Goal: Communication & Community: Answer question/provide support

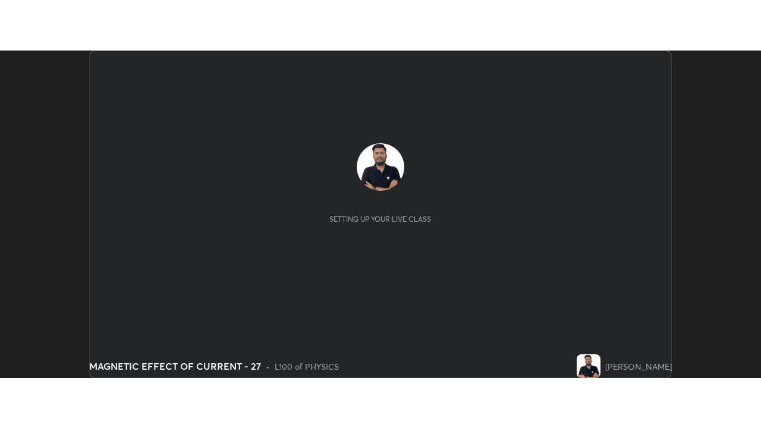
scroll to position [327, 760]
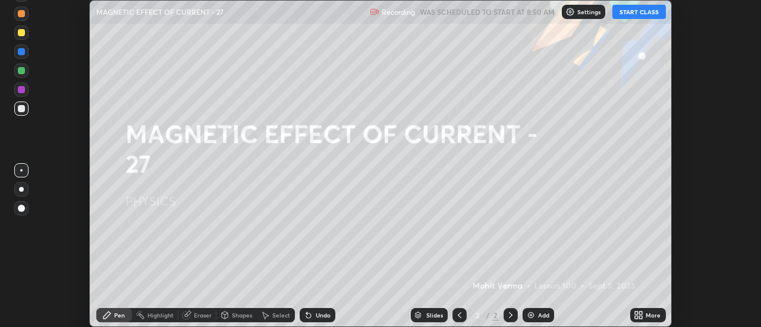
click at [639, 11] on button "START CLASS" at bounding box center [638, 12] width 53 height 14
click at [642, 314] on icon at bounding box center [640, 313] width 3 height 3
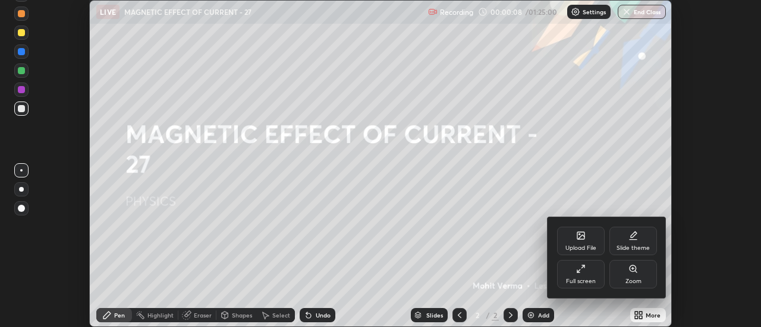
click at [582, 273] on icon at bounding box center [581, 269] width 10 height 10
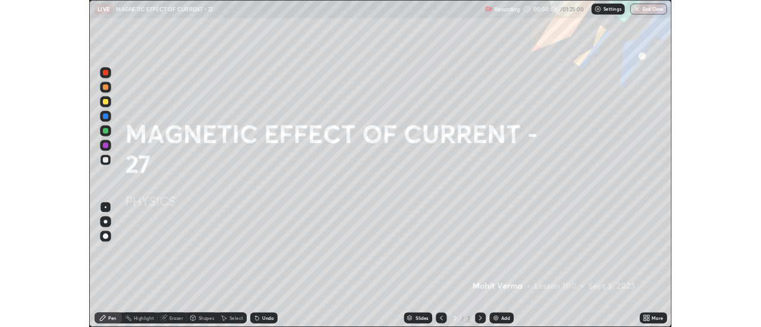
scroll to position [428, 761]
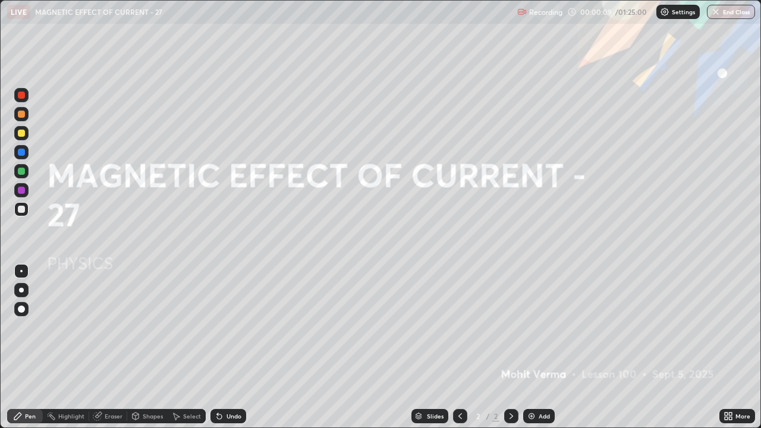
click at [538, 327] on div "Add" at bounding box center [543, 416] width 11 height 6
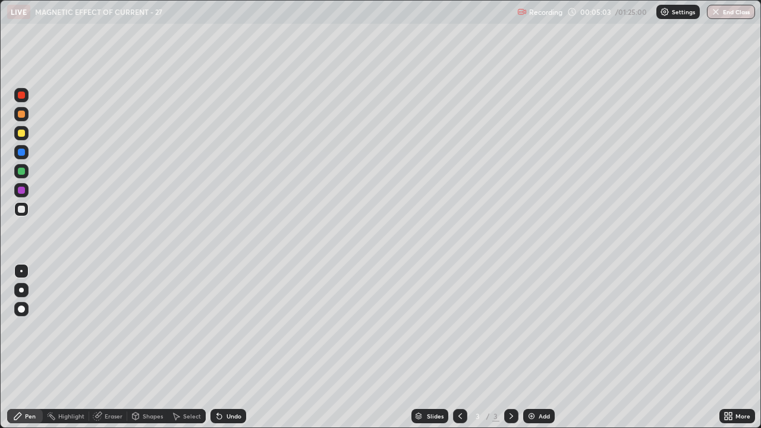
click at [140, 327] on div "Shapes" at bounding box center [147, 416] width 40 height 14
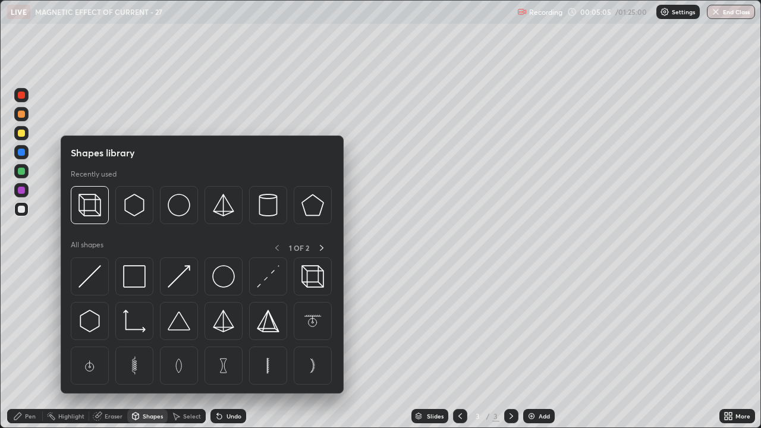
click at [147, 327] on div "Shapes" at bounding box center [147, 416] width 40 height 14
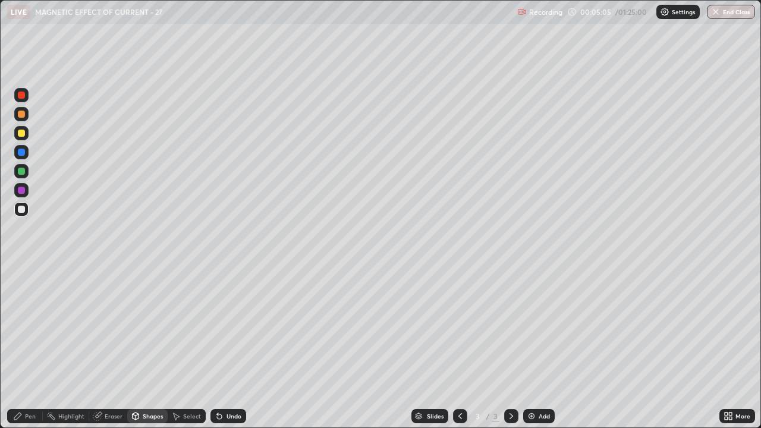
click at [97, 327] on icon at bounding box center [98, 416] width 10 height 10
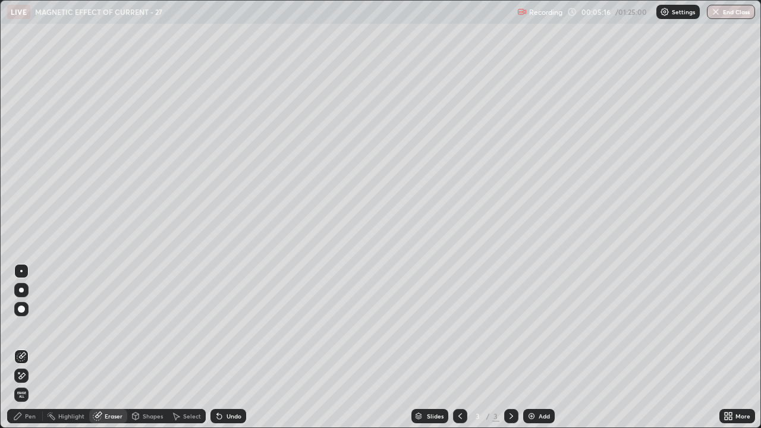
click at [20, 327] on span "Erase all" at bounding box center [21, 394] width 13 height 7
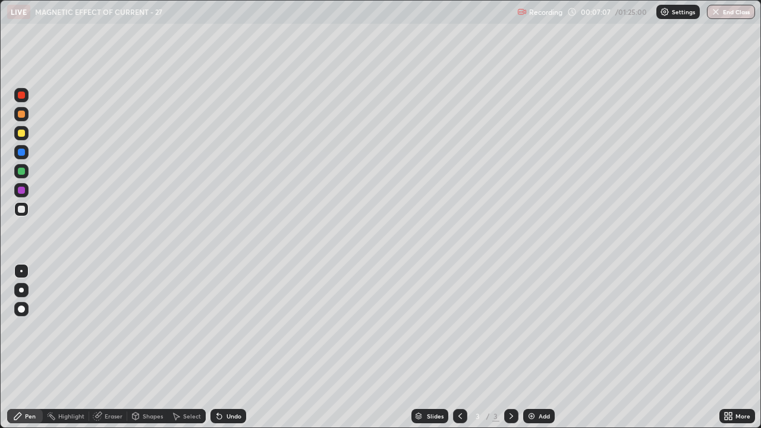
click at [534, 327] on img at bounding box center [531, 416] width 10 height 10
click at [113, 327] on div "Eraser" at bounding box center [108, 416] width 38 height 14
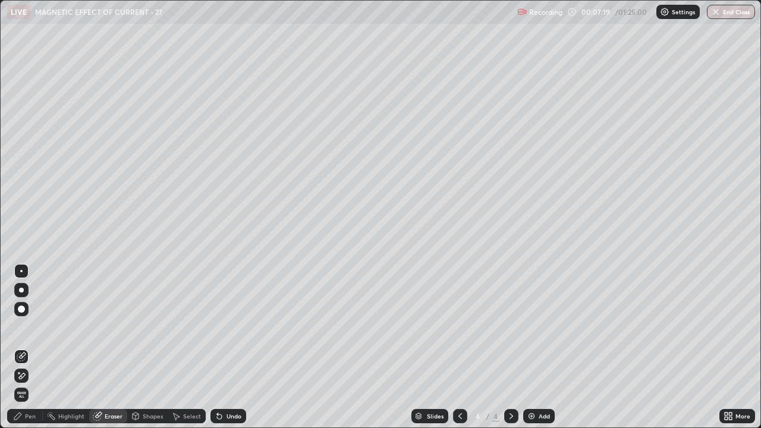
click at [27, 327] on div "Pen" at bounding box center [25, 416] width 36 height 14
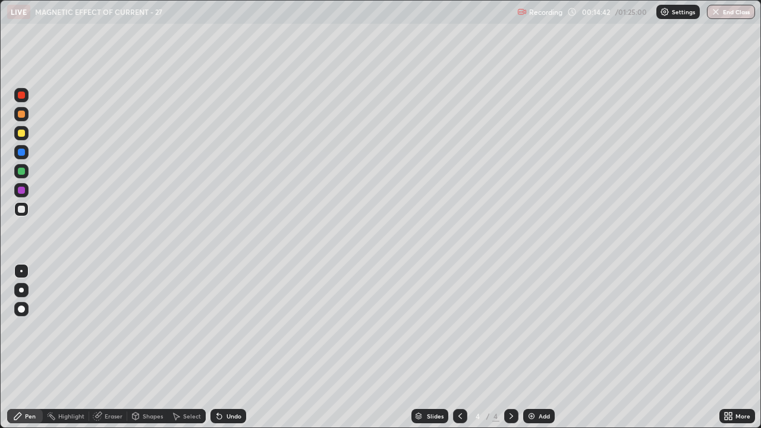
click at [108, 327] on div "Eraser" at bounding box center [114, 416] width 18 height 6
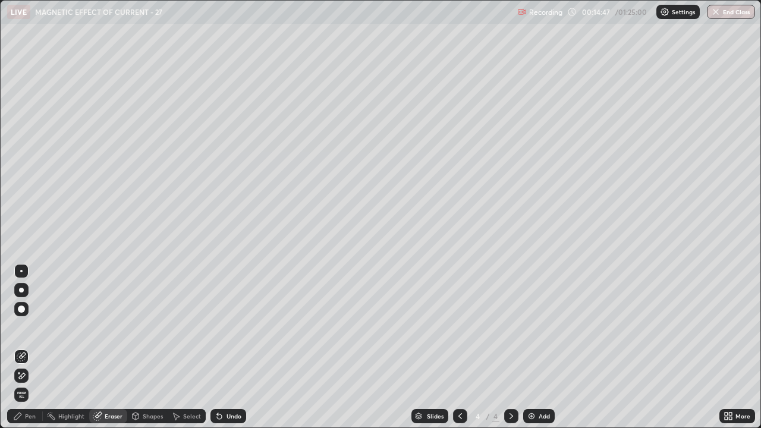
click at [32, 327] on div "Pen" at bounding box center [30, 416] width 11 height 6
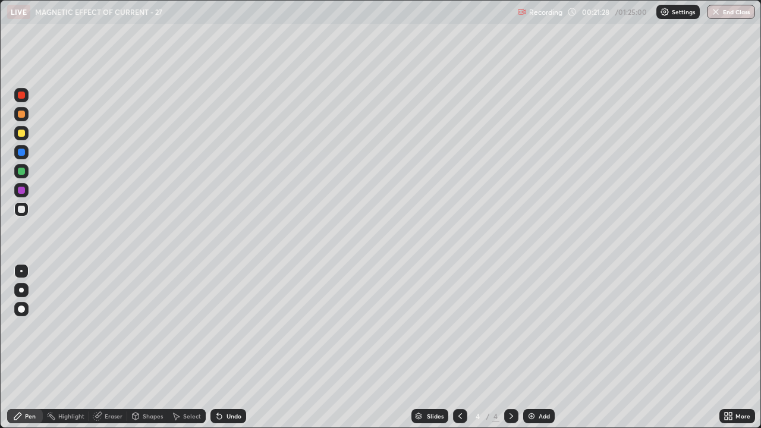
click at [709, 327] on div "Slides 4 / 4 Add" at bounding box center [482, 416] width 473 height 24
click at [233, 327] on div "Undo" at bounding box center [233, 416] width 15 height 6
click at [232, 327] on div "Undo" at bounding box center [233, 416] width 15 height 6
click at [542, 327] on div "Add" at bounding box center [543, 416] width 11 height 6
click at [457, 327] on icon at bounding box center [460, 416] width 10 height 10
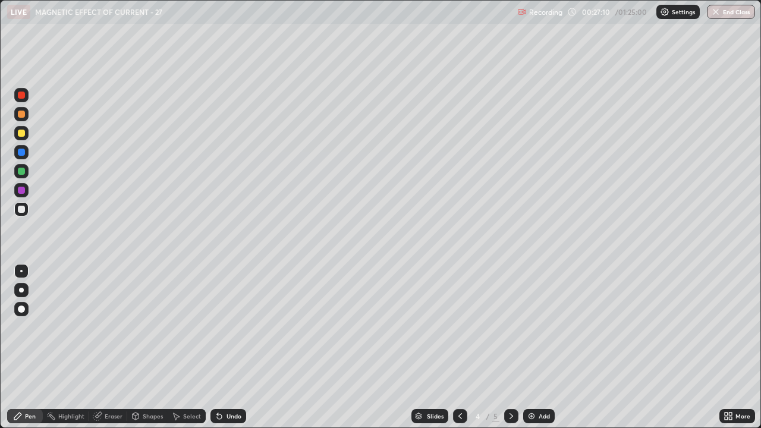
click at [509, 327] on icon at bounding box center [511, 416] width 4 height 6
click at [545, 327] on div "Add" at bounding box center [538, 416] width 31 height 14
click at [330, 327] on div "Slides 6 / 6 Add" at bounding box center [482, 416] width 473 height 24
click at [325, 327] on div "Slides 6 / 6 Add" at bounding box center [482, 416] width 473 height 24
click at [23, 291] on div at bounding box center [21, 290] width 14 height 14
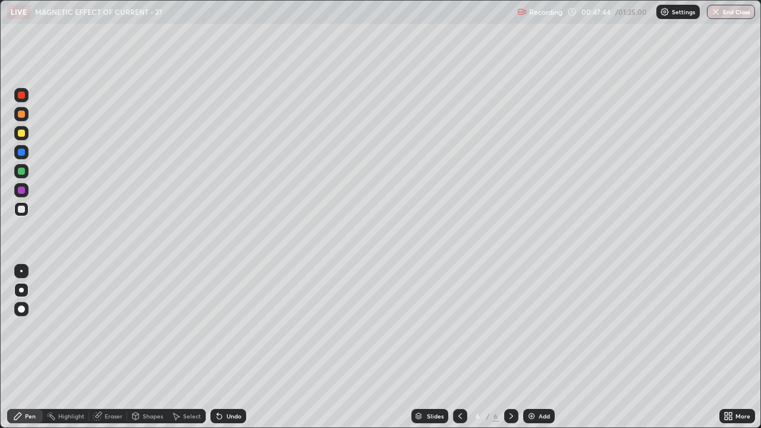
click at [21, 271] on div at bounding box center [21, 271] width 2 height 2
click at [108, 327] on div "Eraser" at bounding box center [114, 416] width 18 height 6
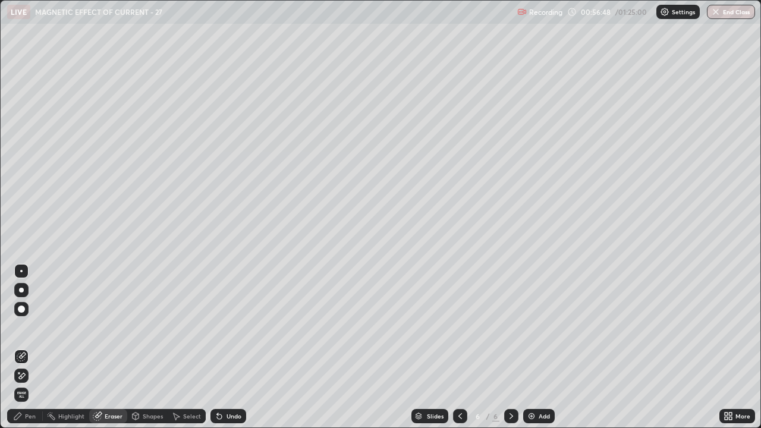
click at [33, 327] on div "Pen" at bounding box center [30, 416] width 11 height 6
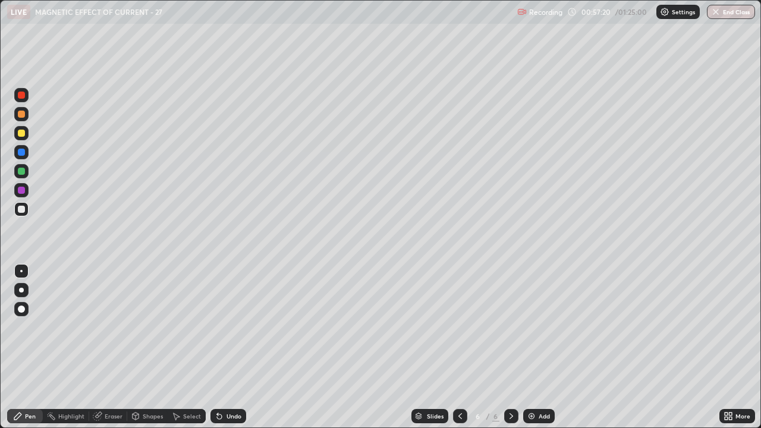
click at [532, 327] on img at bounding box center [531, 416] width 10 height 10
click at [116, 327] on div "Eraser" at bounding box center [114, 416] width 18 height 6
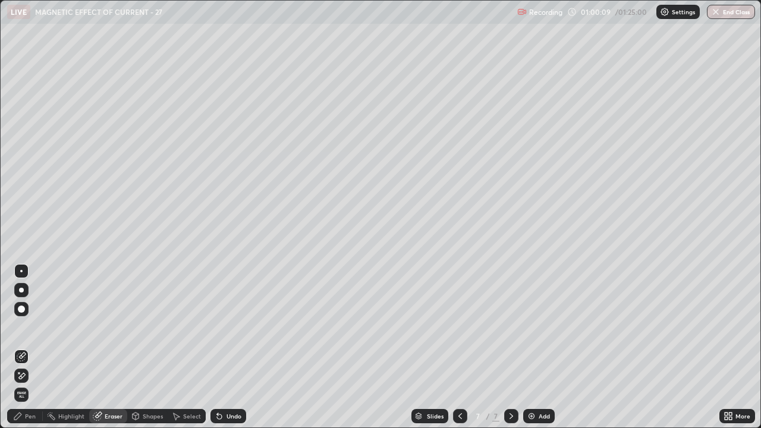
click at [31, 327] on div "Pen" at bounding box center [25, 416] width 36 height 14
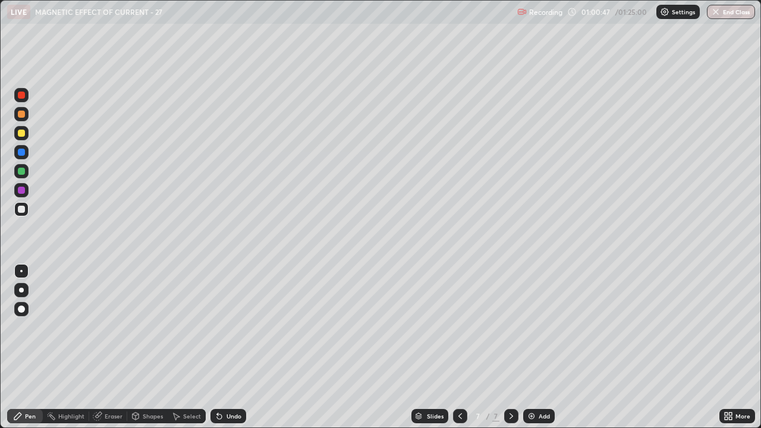
click at [465, 327] on div at bounding box center [460, 416] width 14 height 14
click at [510, 327] on icon at bounding box center [511, 416] width 10 height 10
click at [462, 327] on icon at bounding box center [460, 416] width 10 height 10
click at [510, 327] on icon at bounding box center [511, 416] width 10 height 10
click at [227, 327] on div "Undo" at bounding box center [233, 416] width 15 height 6
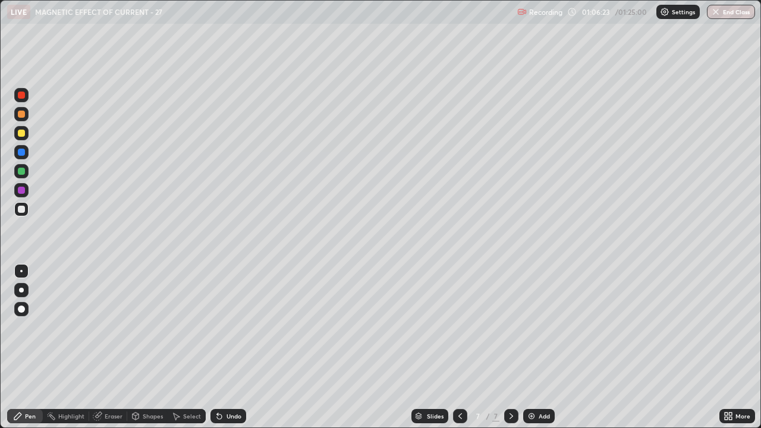
click at [538, 327] on div "Add" at bounding box center [543, 416] width 11 height 6
click at [112, 327] on div "Eraser" at bounding box center [114, 416] width 18 height 6
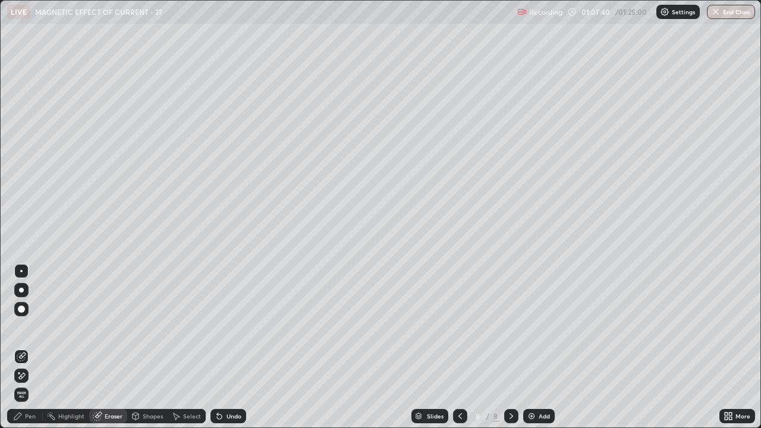
click at [24, 327] on icon at bounding box center [22, 376] width 10 height 10
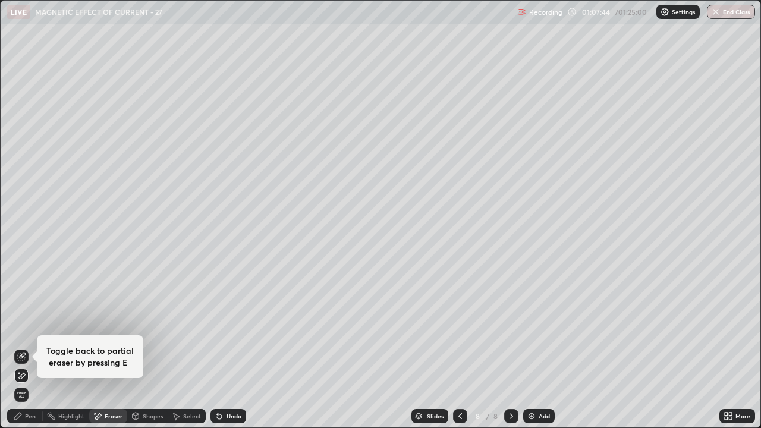
click at [24, 327] on div "Pen" at bounding box center [25, 416] width 36 height 14
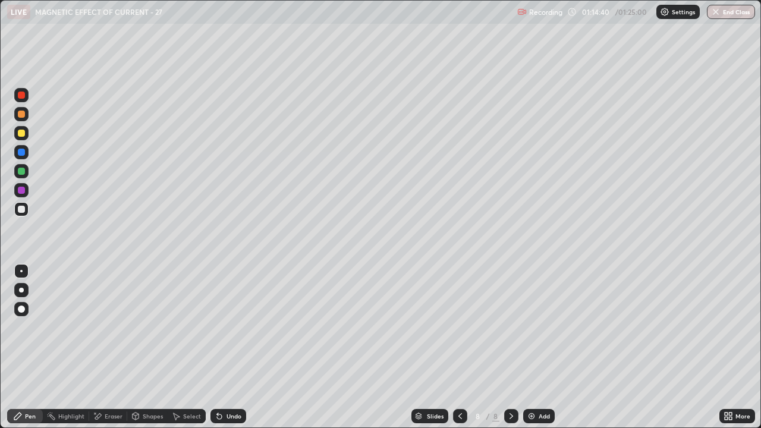
click at [222, 327] on div "Undo" at bounding box center [228, 416] width 36 height 14
click at [538, 327] on div "Add" at bounding box center [543, 416] width 11 height 6
click at [568, 327] on div "Slides 9 / 9 Add" at bounding box center [482, 416] width 473 height 24
click at [576, 327] on div "Slides 9 / 9 Add" at bounding box center [482, 416] width 473 height 24
click at [564, 327] on div "Slides 9 / 9 Add" at bounding box center [482, 416] width 473 height 24
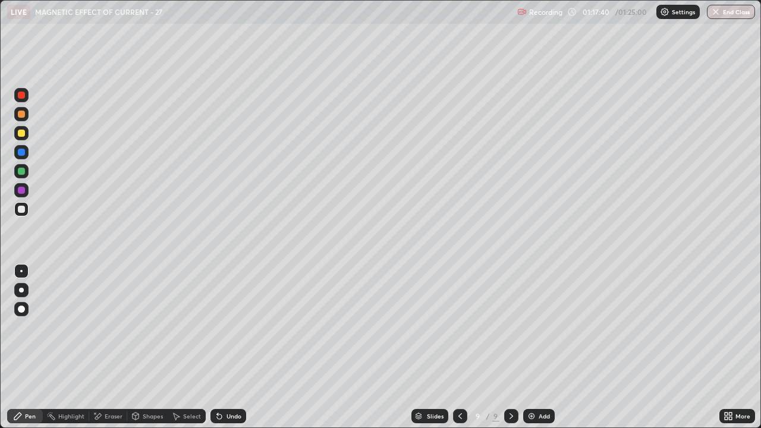
click at [457, 327] on icon at bounding box center [460, 416] width 10 height 10
click at [459, 327] on icon at bounding box center [460, 416] width 10 height 10
click at [728, 11] on button "End Class" at bounding box center [731, 12] width 47 height 14
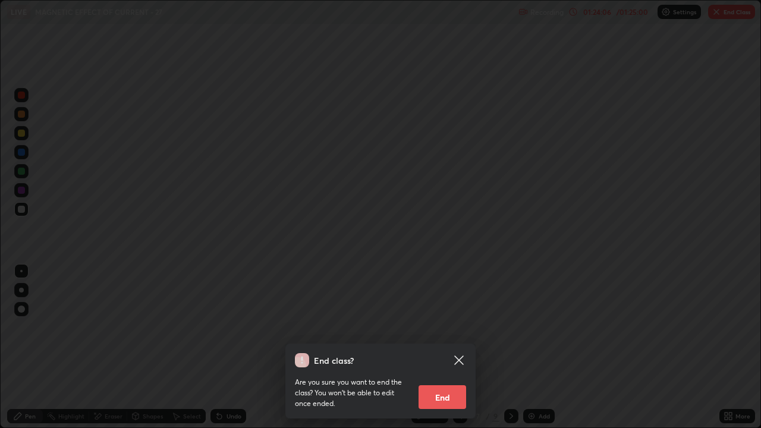
click at [443, 327] on button "End" at bounding box center [442, 397] width 48 height 24
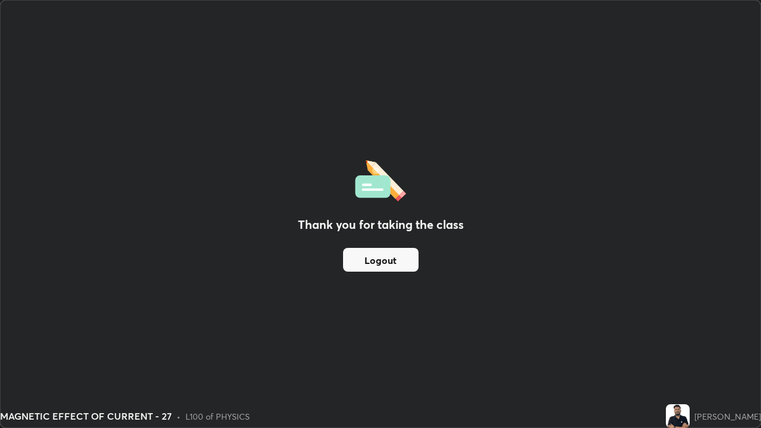
click at [396, 260] on button "Logout" at bounding box center [380, 260] width 75 height 24
click at [398, 260] on button "Logout" at bounding box center [380, 260] width 75 height 24
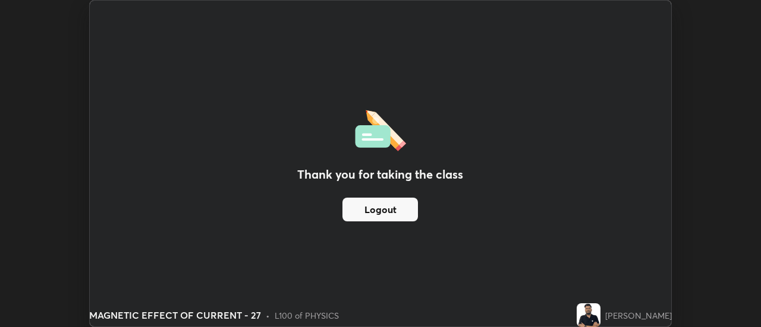
scroll to position [59087, 58654]
